Goal: Information Seeking & Learning: Find specific fact

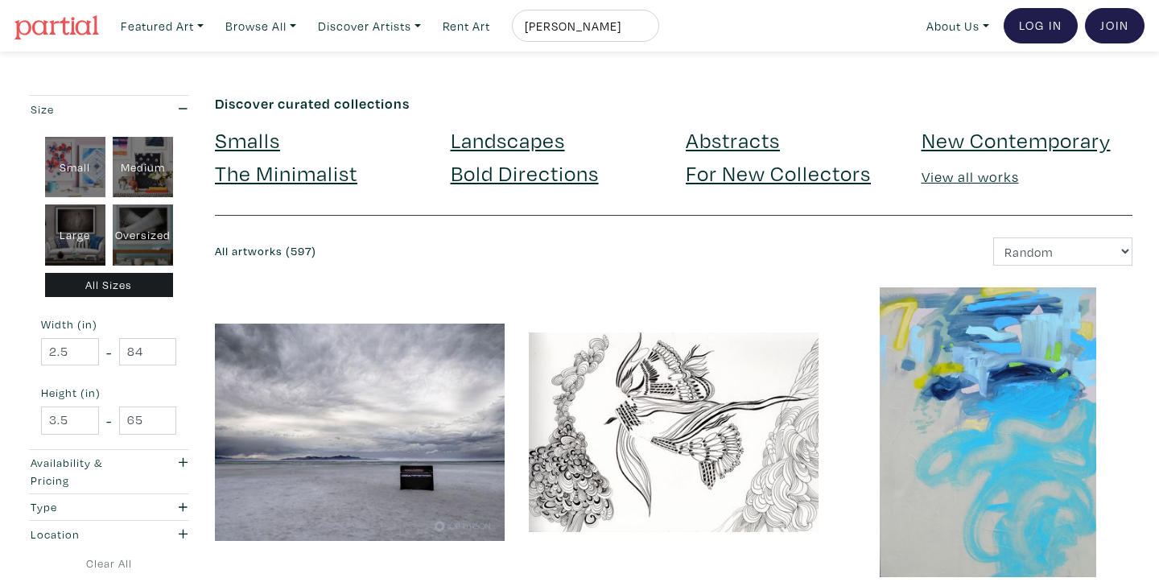
drag, startPoint x: 629, startPoint y: 25, endPoint x: 518, endPoint y: 23, distance: 110.3
click at [518, 23] on li "montina hussey" at bounding box center [582, 26] width 155 height 32
type input "[PERSON_NAME]"
click at [647, 31] on button "submit" at bounding box center [647, 31] width 0 height 0
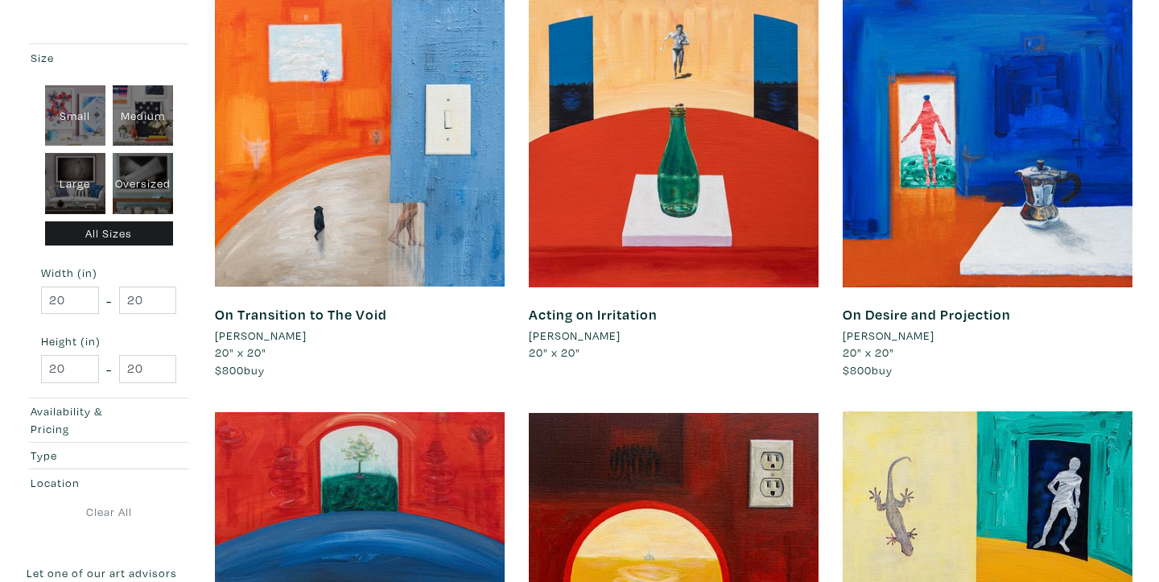
scroll to position [291, 0]
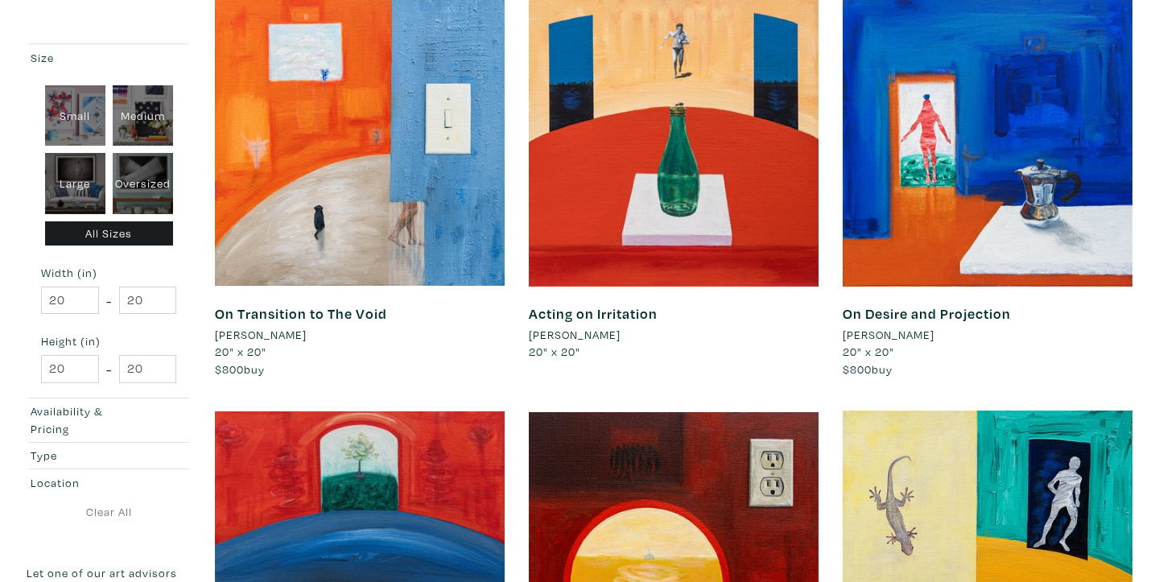
click at [903, 315] on link "On Desire and Projection" at bounding box center [927, 313] width 168 height 19
